Goal: Use online tool/utility: Utilize a website feature to perform a specific function

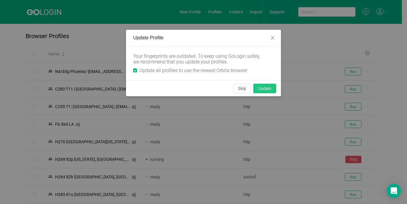
click at [263, 90] on button "Update" at bounding box center [264, 89] width 23 height 10
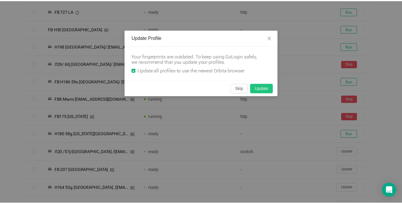
scroll to position [447, 0]
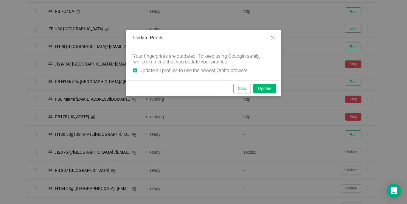
click at [241, 89] on button "Skip" at bounding box center [242, 89] width 18 height 10
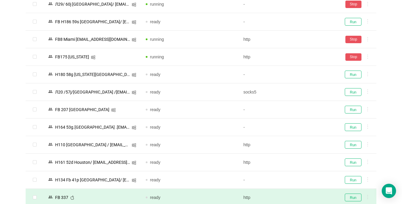
scroll to position [566, 0]
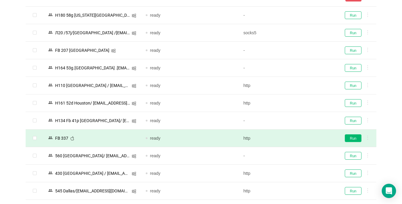
click at [353, 140] on button "Run" at bounding box center [353, 138] width 17 height 8
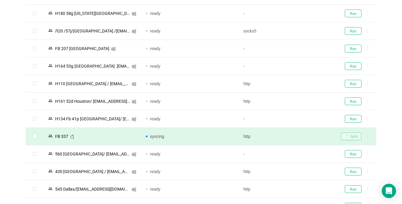
scroll to position [626, 0]
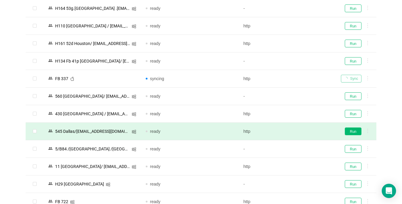
click at [352, 132] on button "Run" at bounding box center [353, 132] width 17 height 8
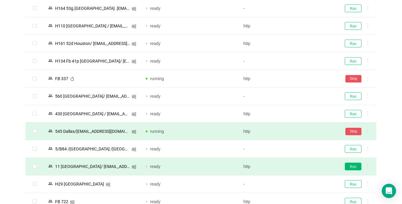
click at [354, 166] on button "Run" at bounding box center [353, 167] width 17 height 8
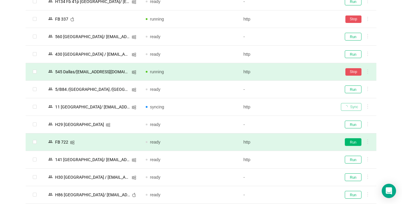
click at [350, 143] on button "Run" at bounding box center [353, 142] width 17 height 8
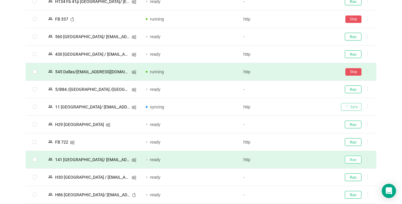
click at [352, 160] on button "Run" at bounding box center [353, 160] width 17 height 8
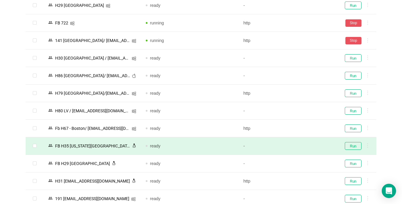
scroll to position [835, 0]
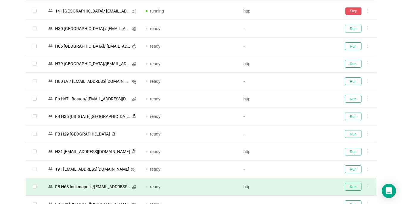
click at [353, 133] on button "Run" at bounding box center [353, 134] width 17 height 8
click at [351, 189] on button "Run" at bounding box center [353, 187] width 17 height 8
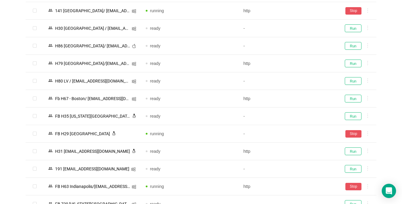
scroll to position [924, 0]
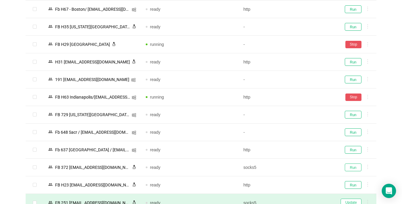
click at [349, 168] on button "Run" at bounding box center [353, 168] width 17 height 8
click at [351, 202] on button "Update" at bounding box center [351, 203] width 21 height 8
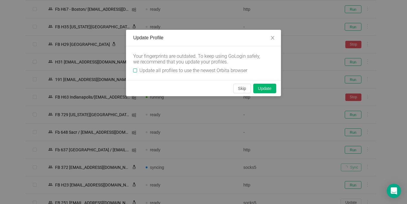
click at [136, 72] on input "Update all profiles to use the newest Orbita browser" at bounding box center [135, 71] width 4 height 4
checkbox input "true"
click at [239, 88] on button "Skip" at bounding box center [242, 89] width 18 height 10
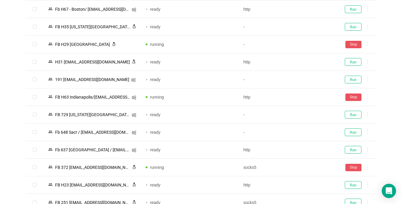
scroll to position [1014, 0]
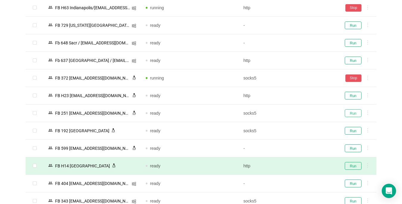
click at [352, 114] on button "Run" at bounding box center [353, 113] width 17 height 8
click at [351, 164] on button "Run" at bounding box center [353, 166] width 17 height 8
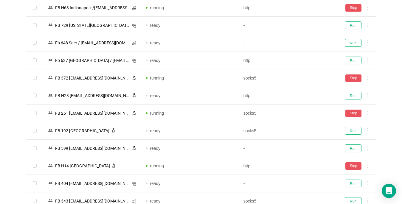
scroll to position [1163, 0]
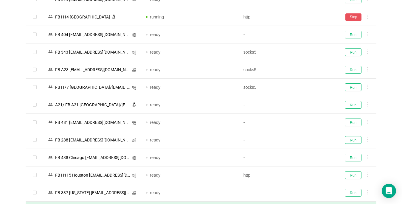
click at [354, 176] on button "Run" at bounding box center [353, 175] width 17 height 8
